Goal: Task Accomplishment & Management: Complete application form

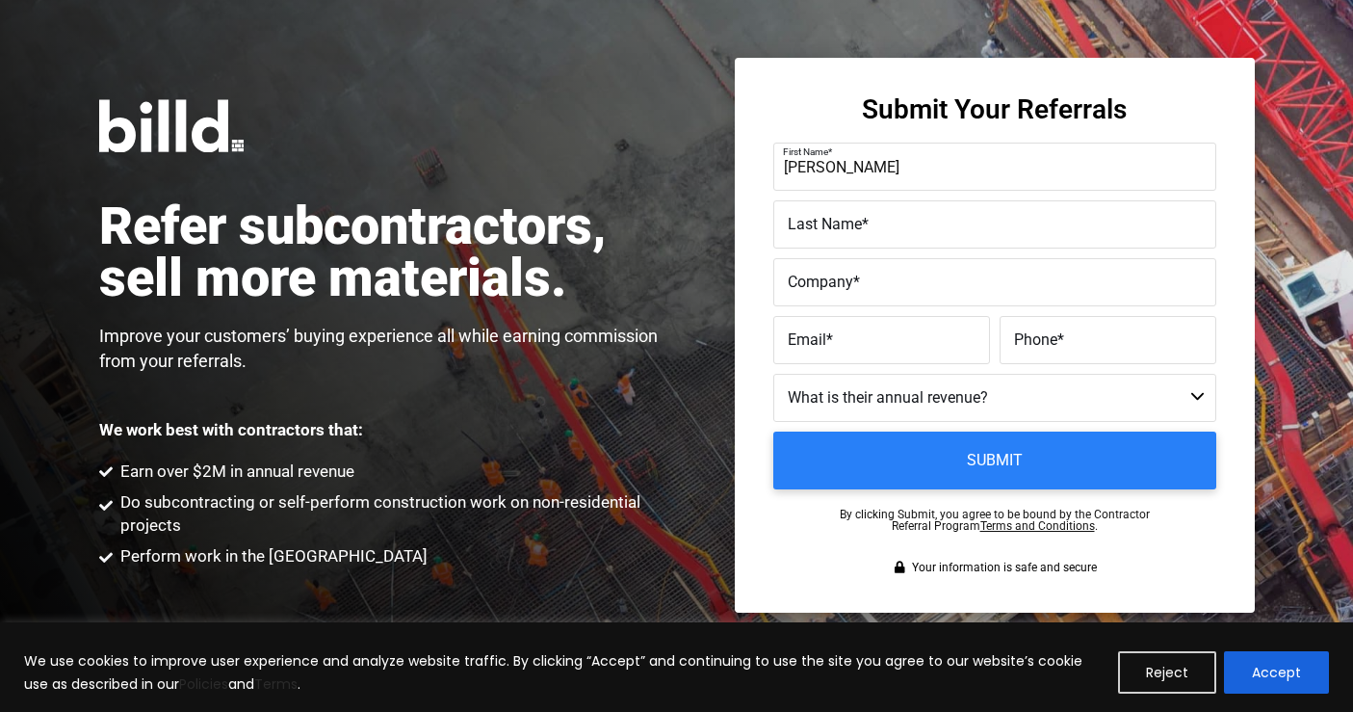
type input "Frank"
type input "Cockrall"
type input "F"
type input "Paving Stone Plus LTD"
type input "frank@pavingstoneplus.com"
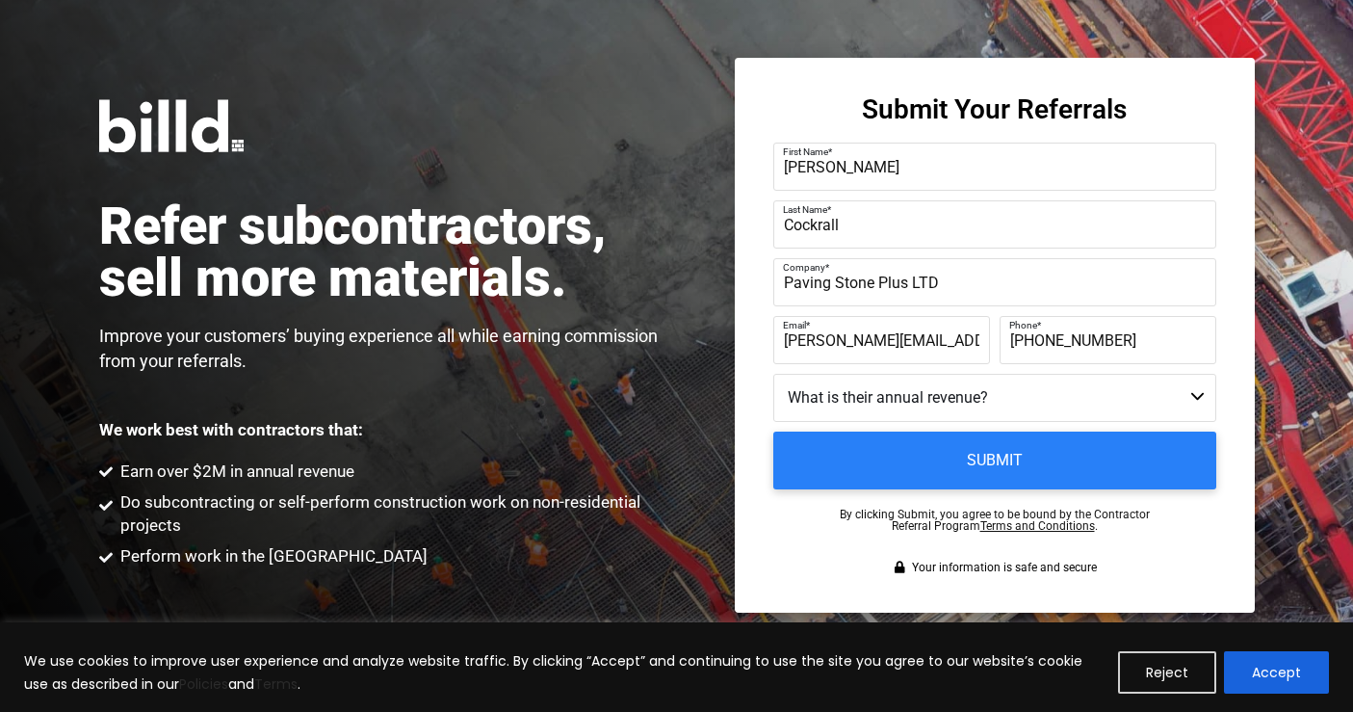
type input "(780) 908-9688"
click at [981, 395] on select "Less than $1M $1M - $2M $2M - $4M $4M - $8M $8M - $25M $25M - $40M $40M +" at bounding box center [994, 398] width 443 height 48
select select "$4M - $8M"
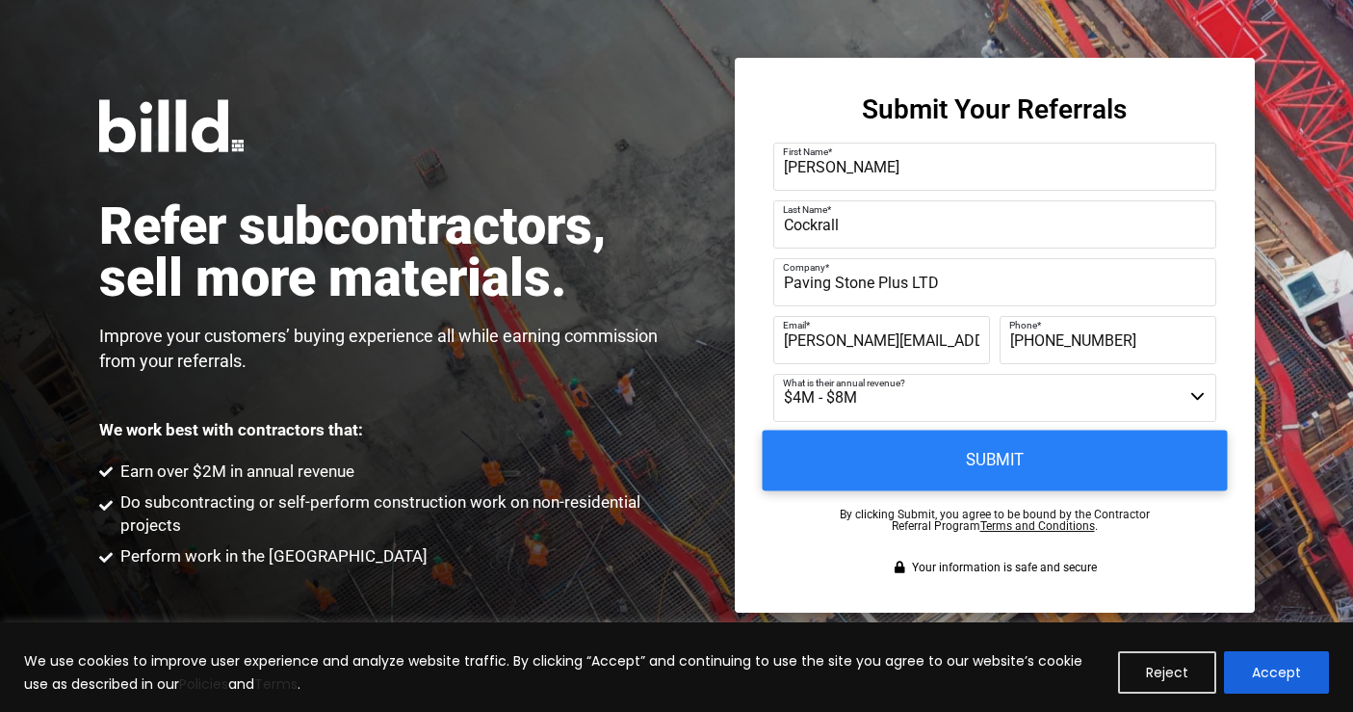
click at [973, 460] on input "Submit" at bounding box center [994, 460] width 465 height 61
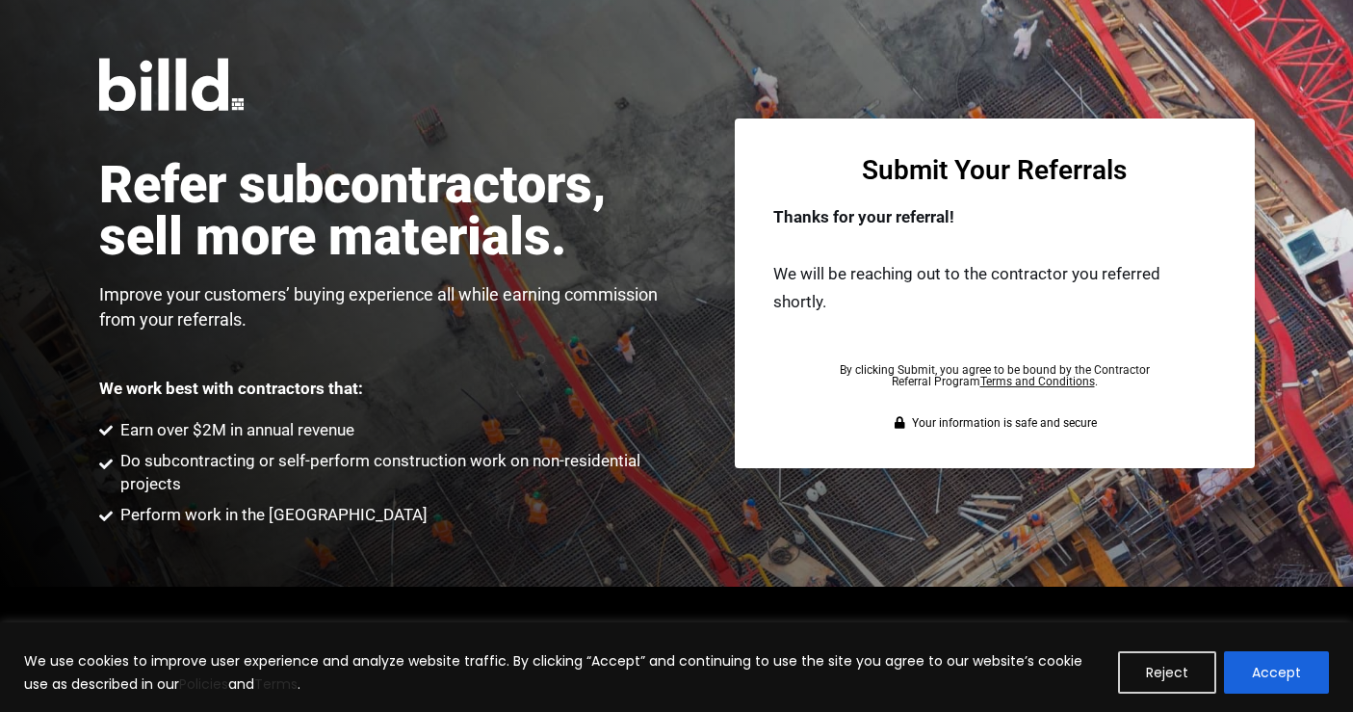
scroll to position [1, 0]
